Goal: Entertainment & Leisure: Browse casually

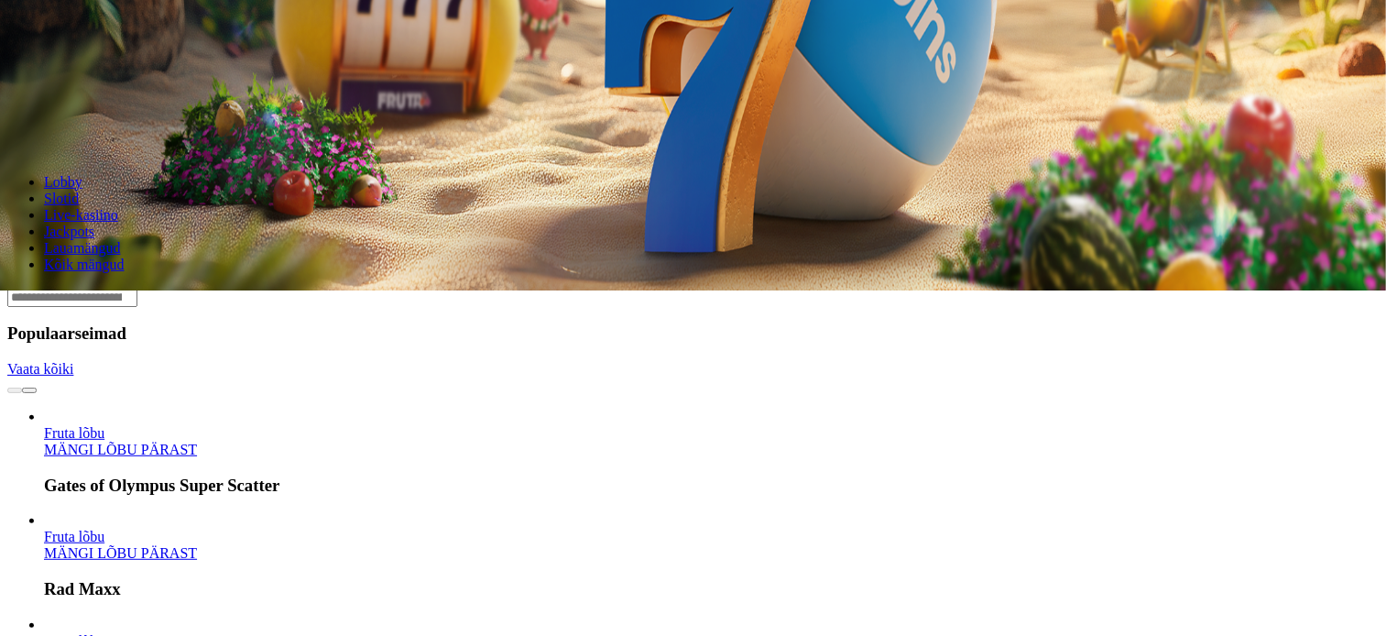
scroll to position [350, 0]
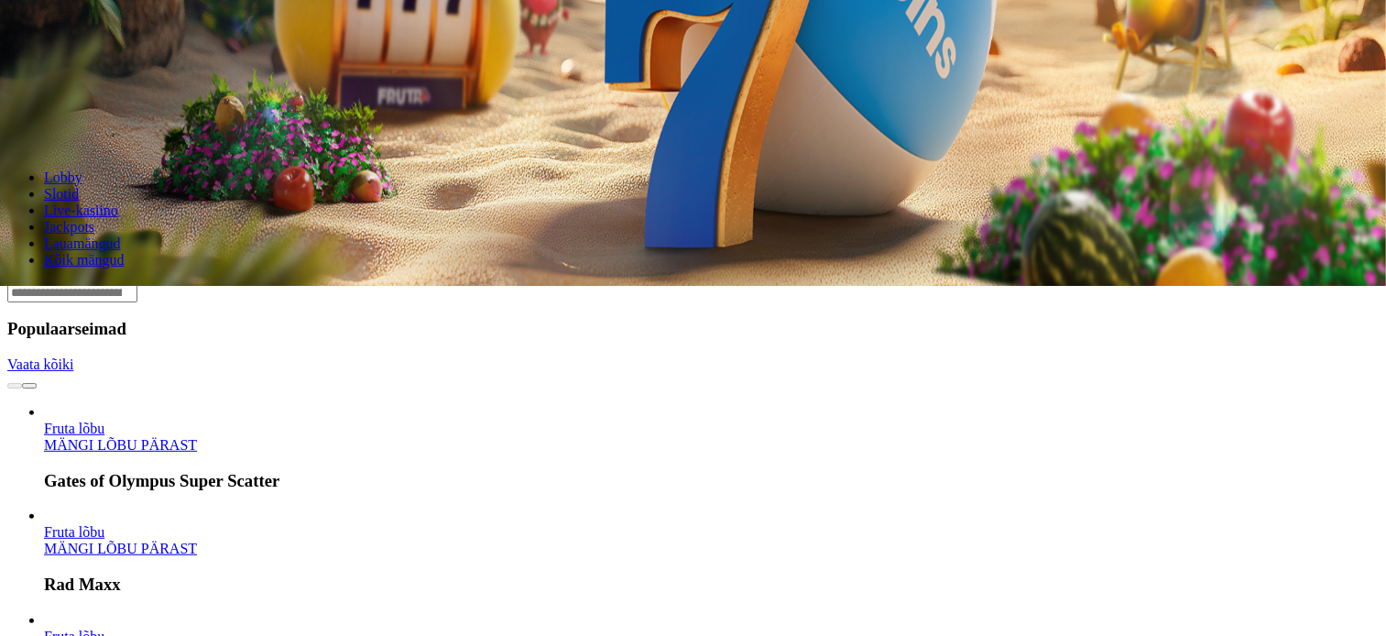
click at [197, 437] on link "MÄNGI LÕBU PÄRAST" at bounding box center [120, 445] width 153 height 16
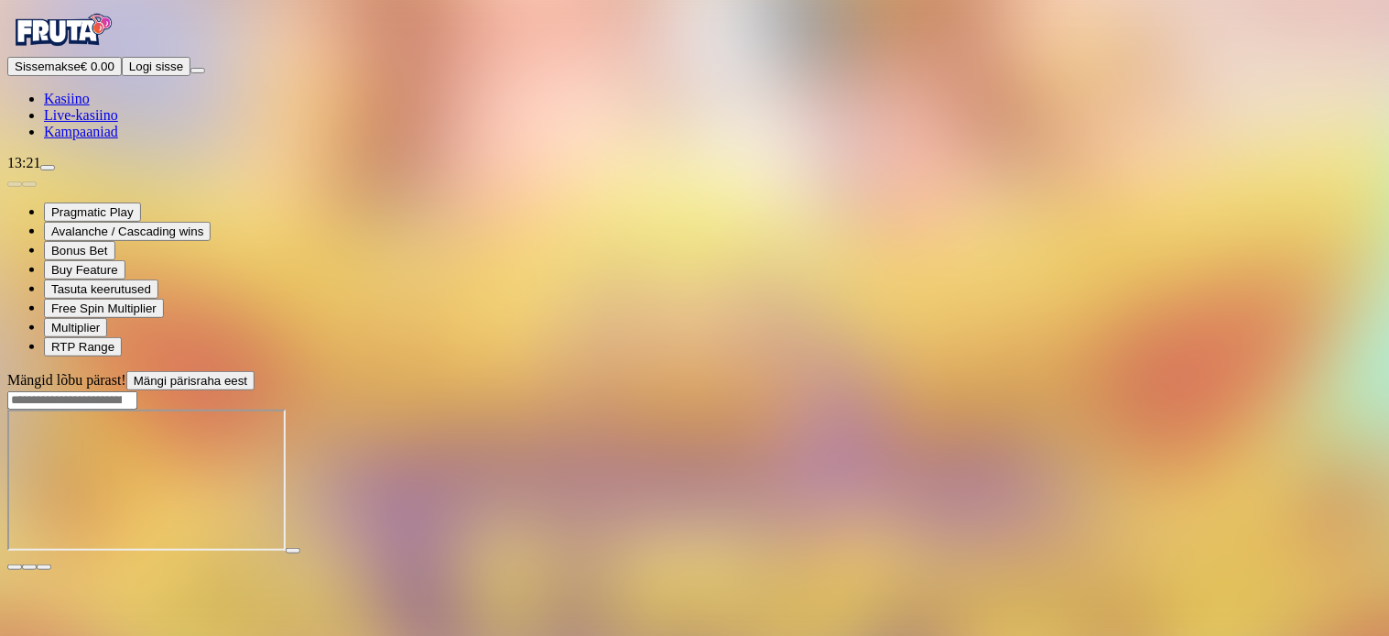
click at [44, 567] on span "fullscreen icon" at bounding box center [44, 567] width 0 height 0
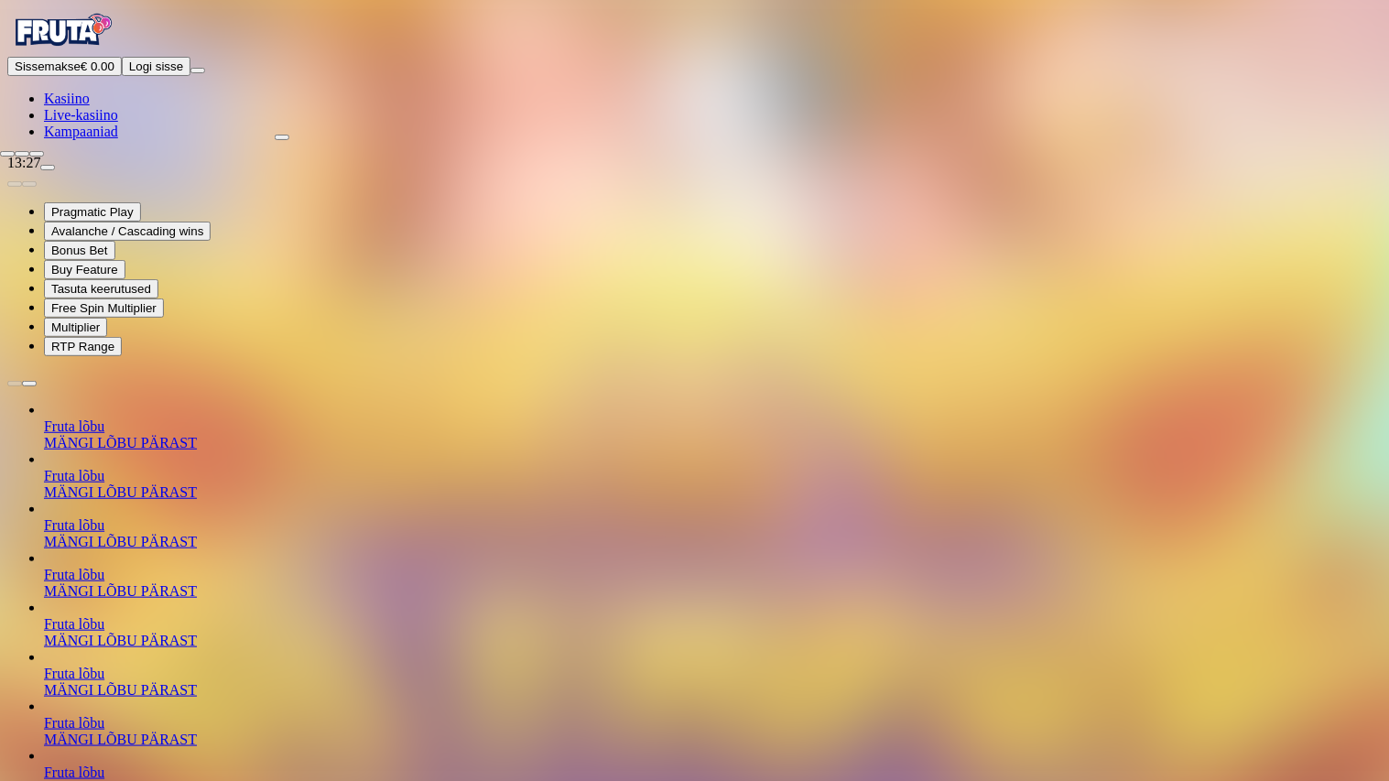
click at [29, 151] on button "button" at bounding box center [36, 153] width 15 height 5
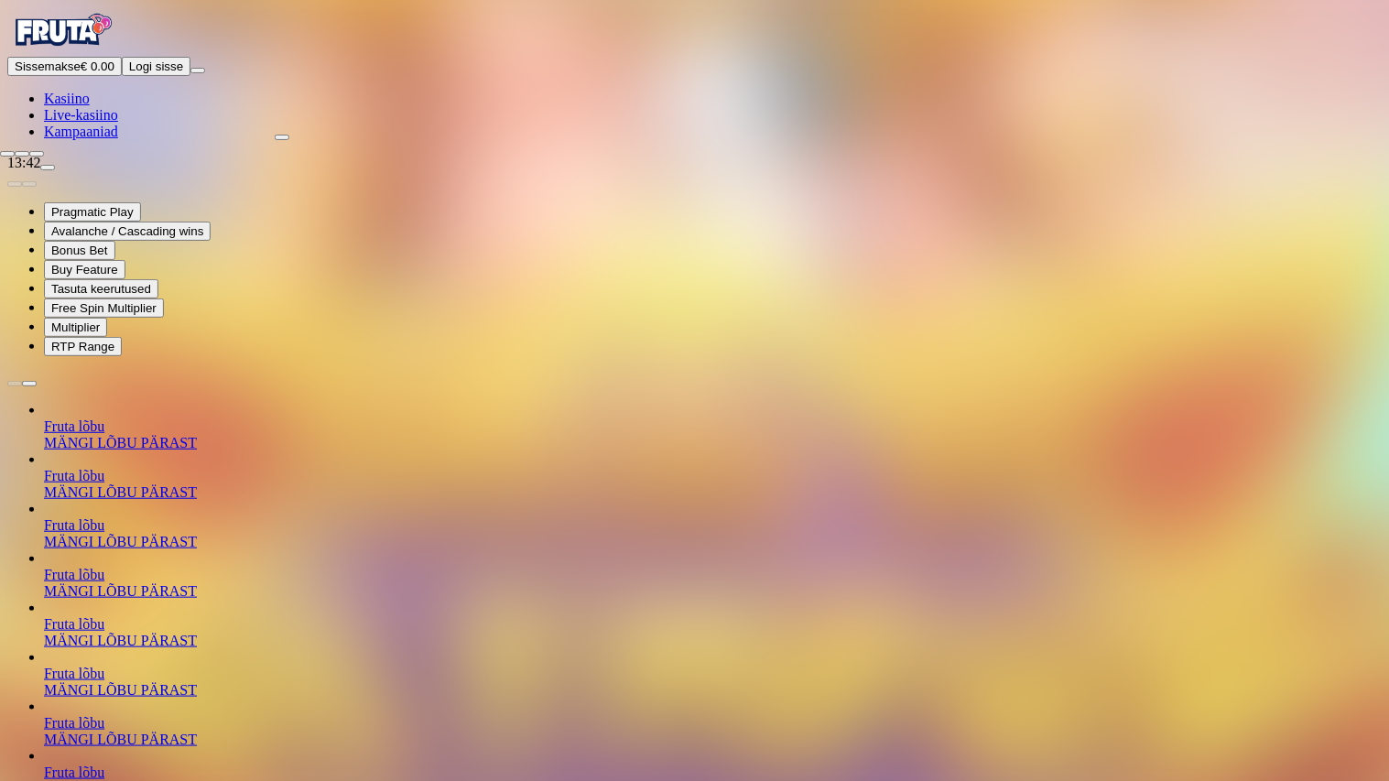
click at [7, 154] on span "close icon" at bounding box center [7, 154] width 0 height 0
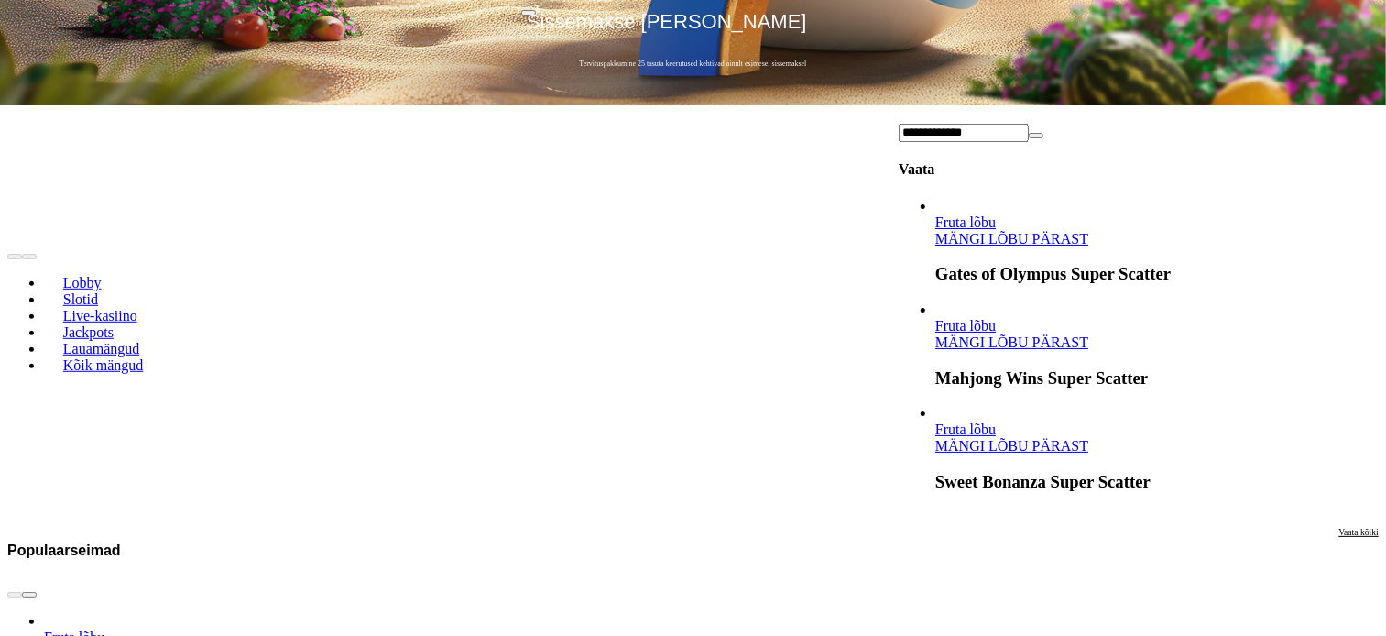
type input "**********"
click at [1088, 438] on link "MÄNGI LÕBU PÄRAST" at bounding box center [1011, 446] width 153 height 16
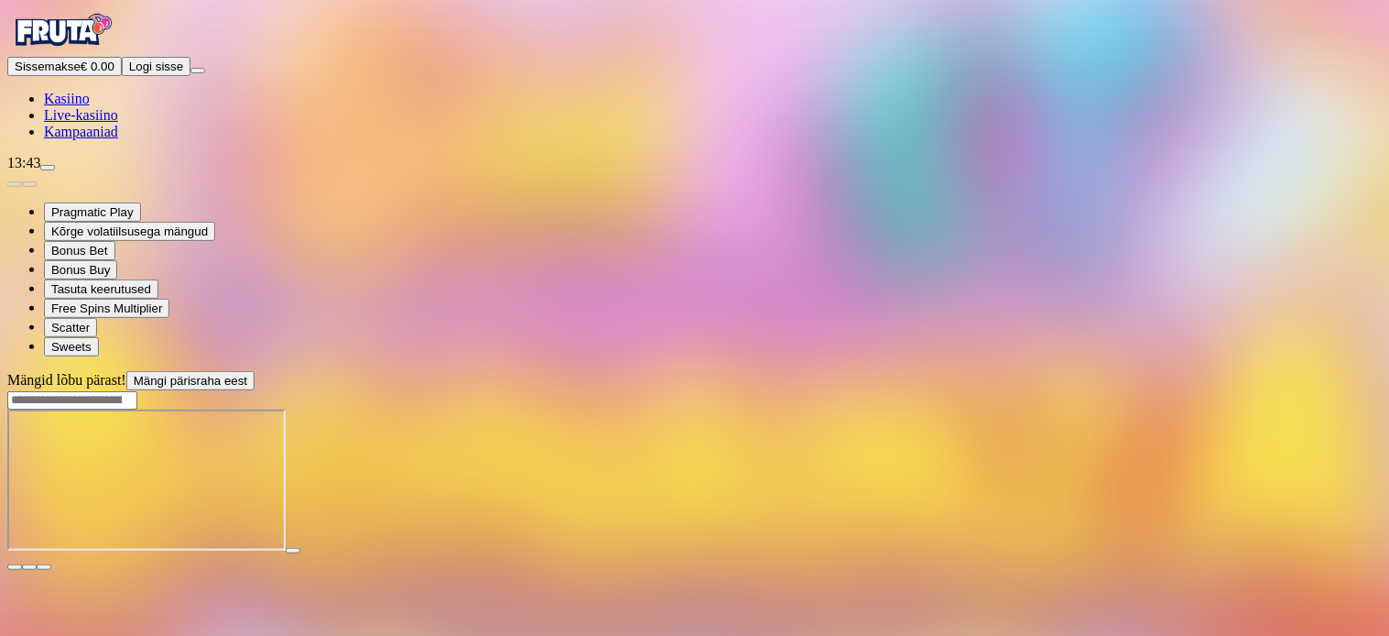
click at [44, 567] on span "fullscreen icon" at bounding box center [44, 567] width 0 height 0
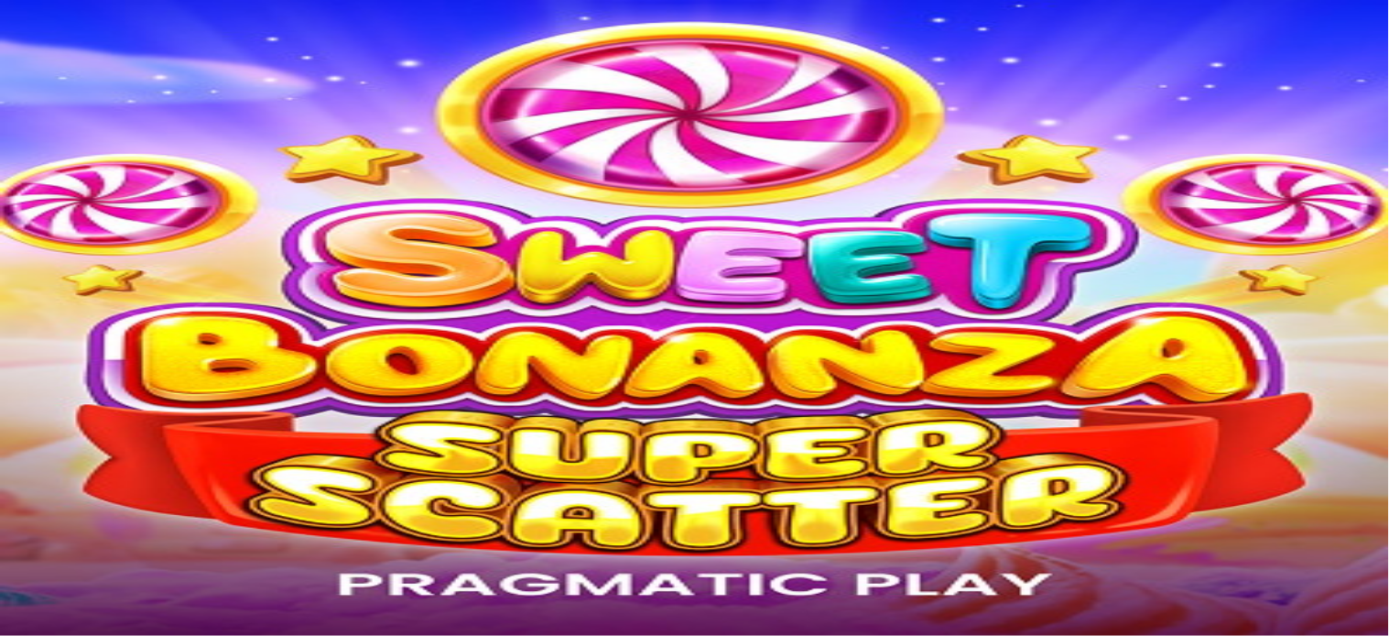
click at [44, 567] on span "fullscreen icon" at bounding box center [44, 567] width 0 height 0
